Goal: Navigation & Orientation: Find specific page/section

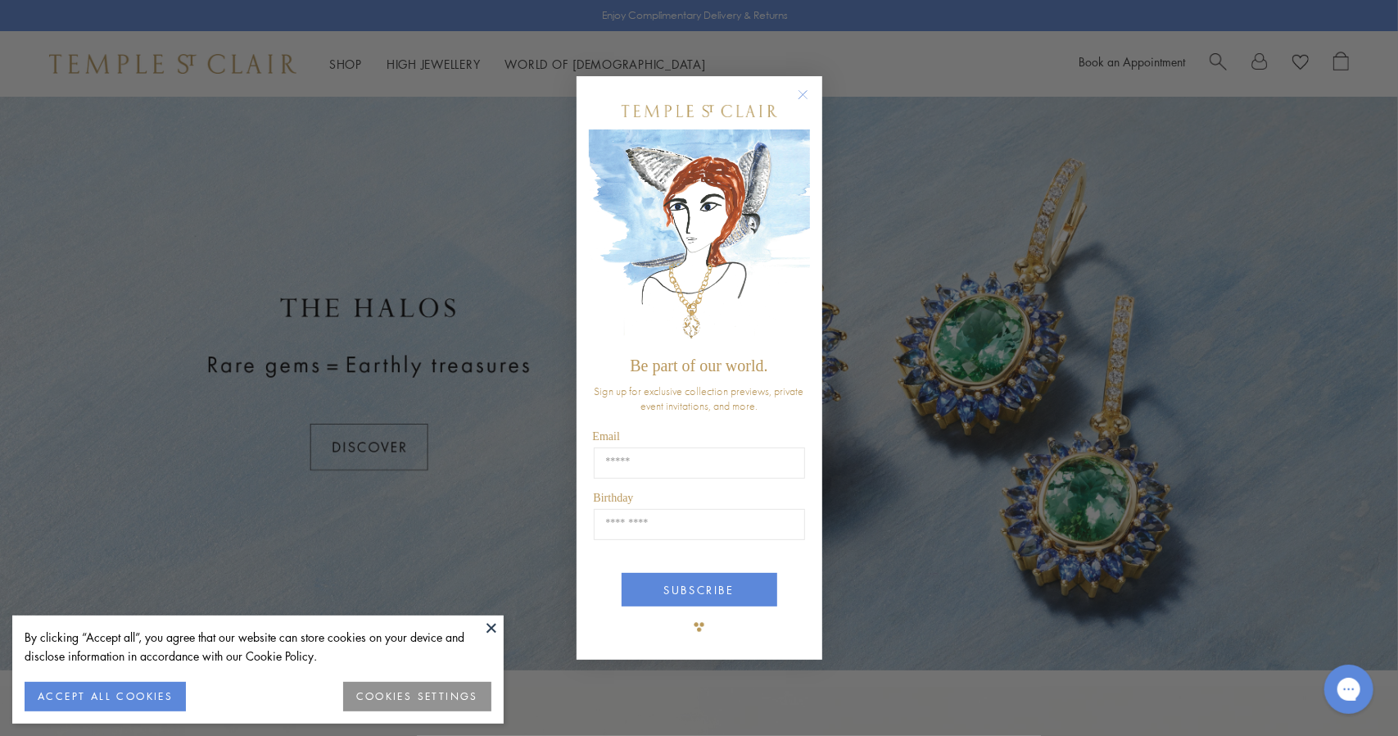
click at [804, 99] on circle "Close dialog" at bounding box center [803, 95] width 20 height 20
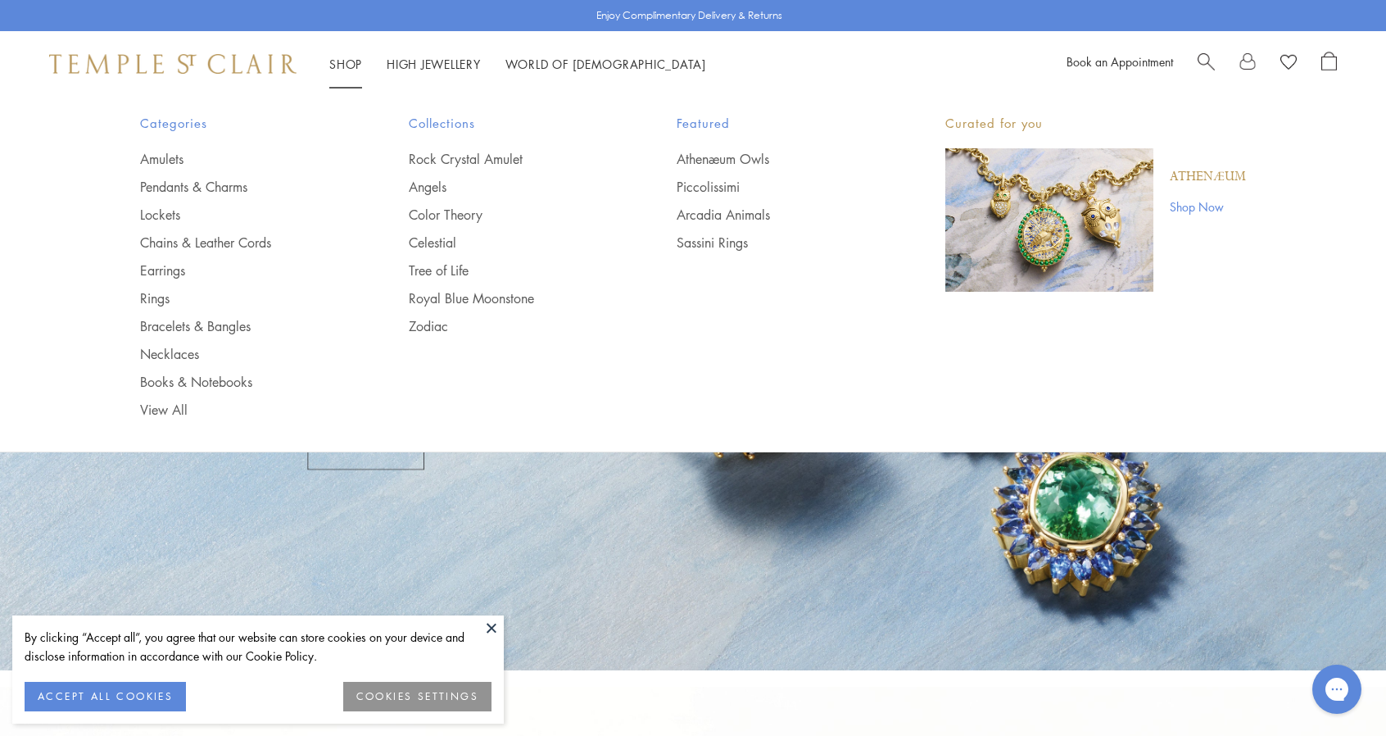
click at [343, 61] on link "Shop Shop" at bounding box center [345, 64] width 33 height 16
click at [714, 244] on link "Sassini Rings" at bounding box center [778, 242] width 203 height 18
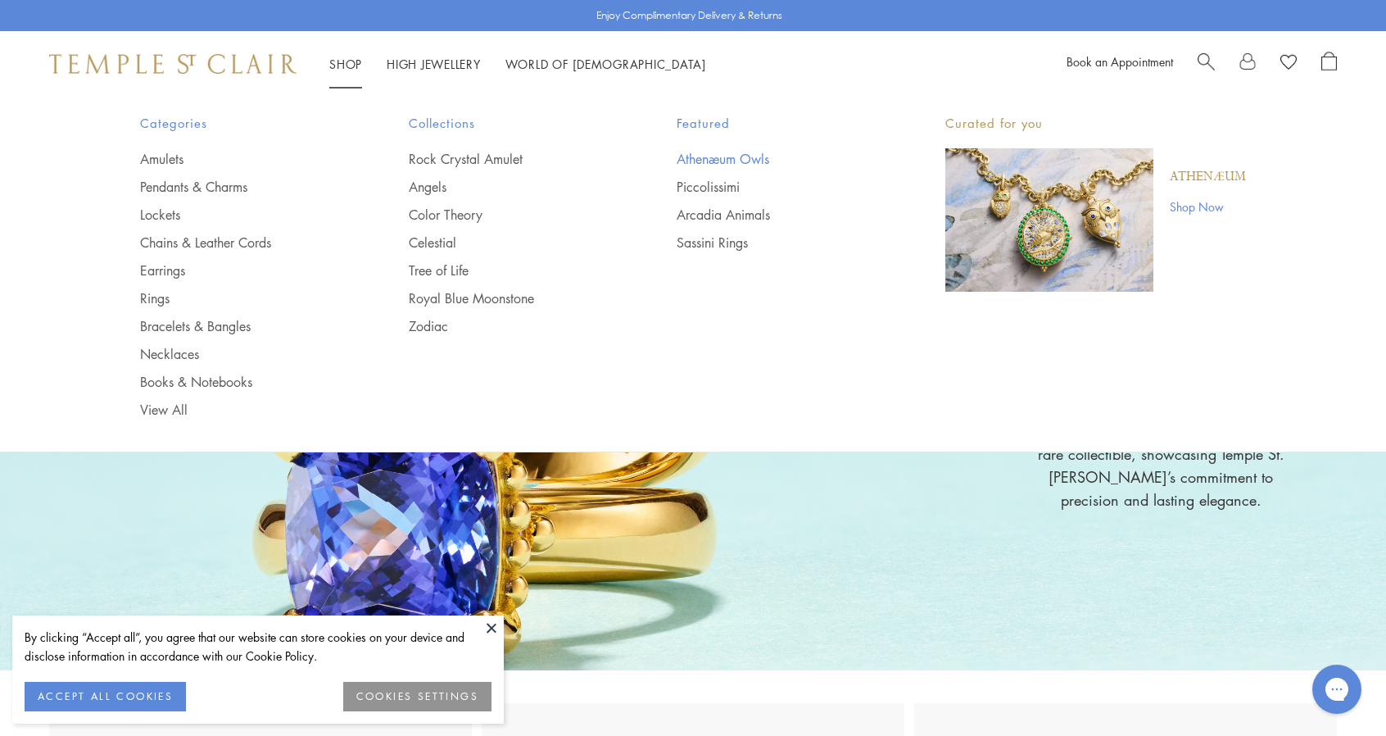
click at [719, 155] on link "Athenæum Owls" at bounding box center [778, 159] width 203 height 18
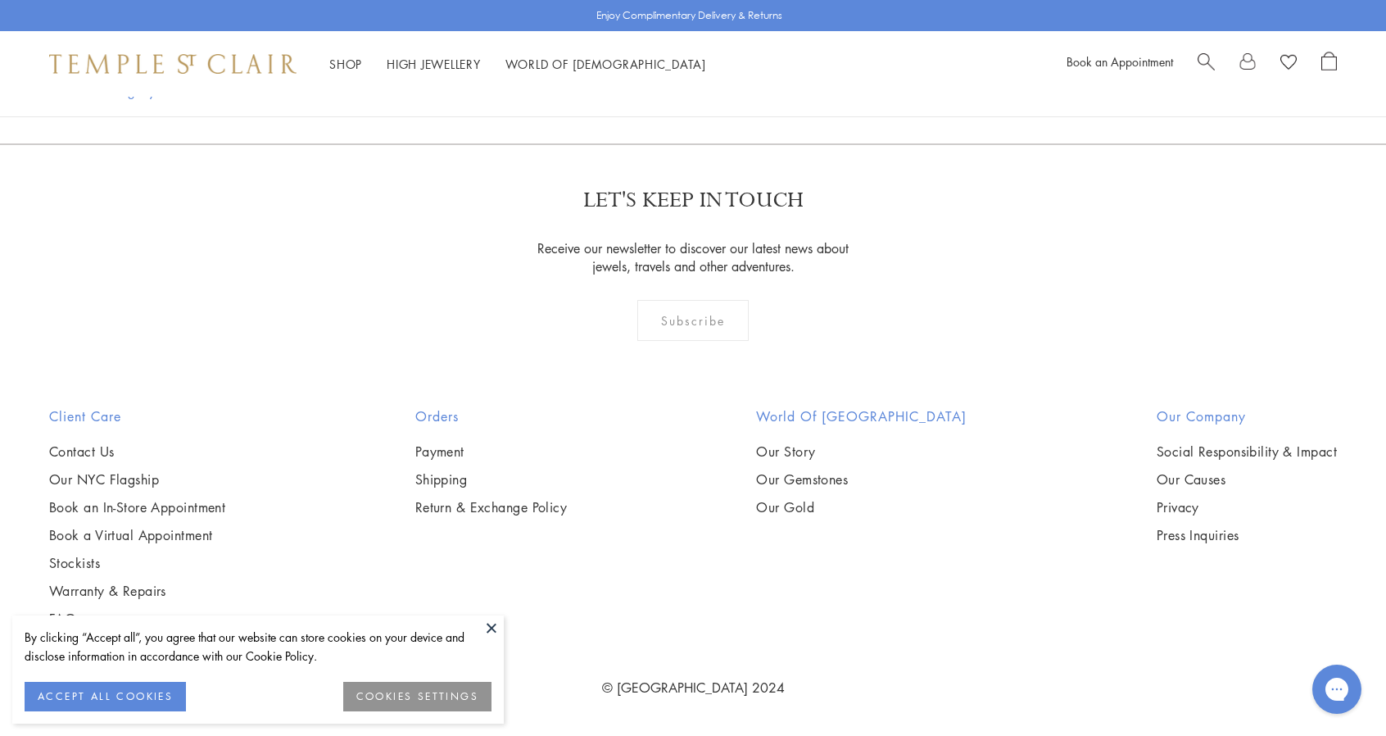
scroll to position [3294, 0]
